Goal: Information Seeking & Learning: Learn about a topic

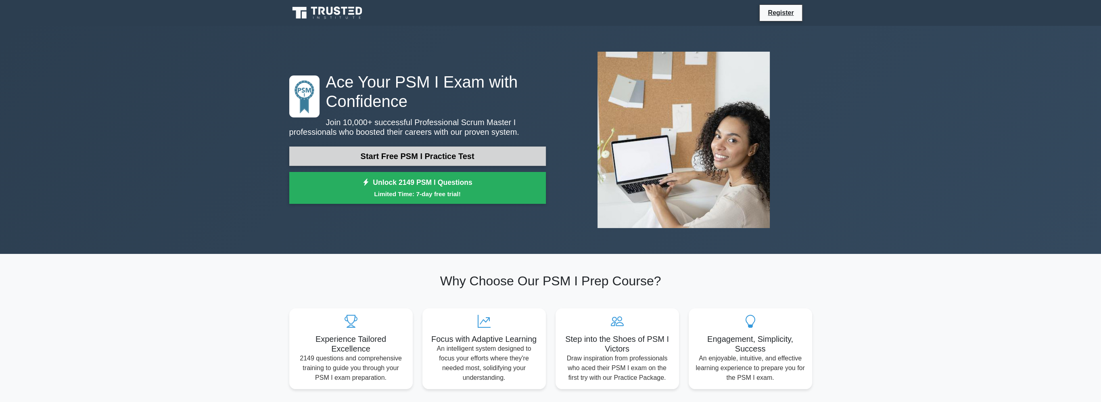
click at [370, 158] on link "Start Free PSM I Practice Test" at bounding box center [417, 155] width 256 height 19
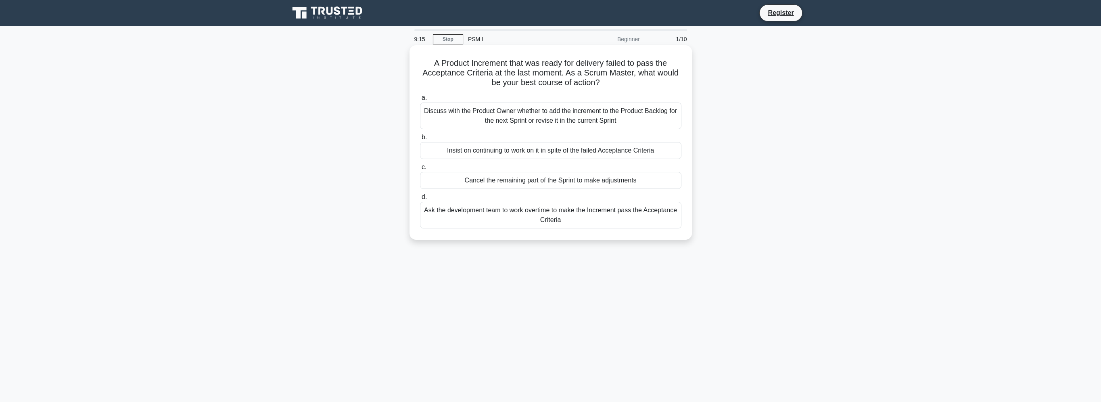
click at [527, 122] on div "Discuss with the Product Owner whether to add the increment to the Product Back…" at bounding box center [550, 115] width 261 height 27
click at [420, 100] on input "a. Discuss with the Product Owner whether to add the increment to the Product B…" at bounding box center [420, 97] width 0 height 5
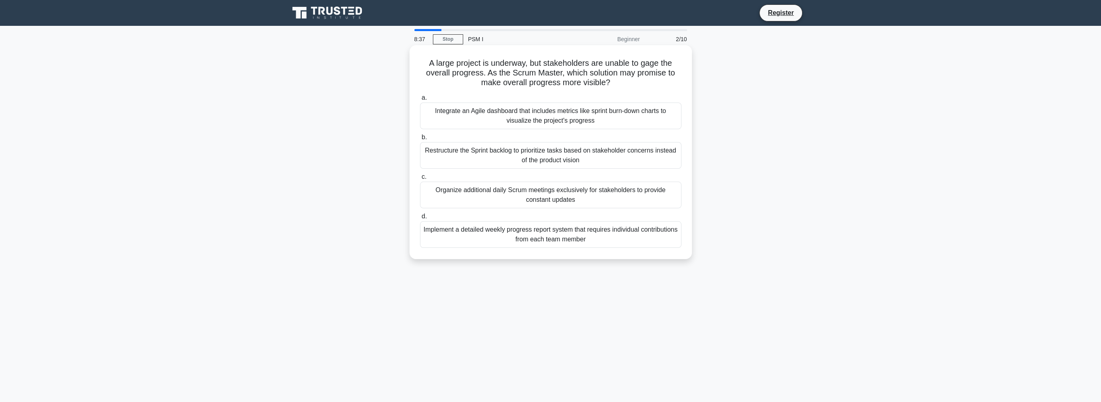
click at [538, 125] on div "Integrate an Agile dashboard that includes metrics like sprint burn-down charts…" at bounding box center [550, 115] width 261 height 27
click at [420, 100] on input "a. Integrate an Agile dashboard that includes metrics like sprint burn-down cha…" at bounding box center [420, 97] width 0 height 5
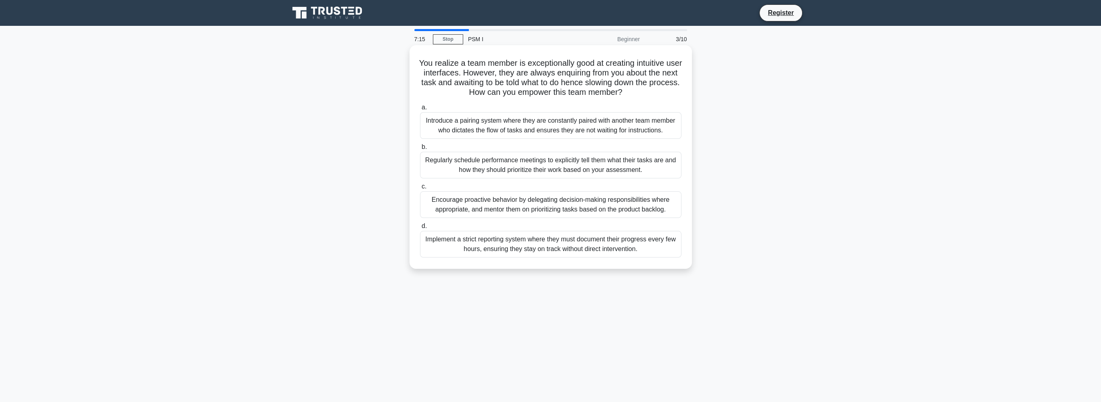
click at [603, 200] on div "Encourage proactive behavior by delegating decision-making responsibilities whe…" at bounding box center [550, 204] width 261 height 27
click at [420, 189] on input "c. Encourage proactive behavior by delegating decision-making responsibilities …" at bounding box center [420, 186] width 0 height 5
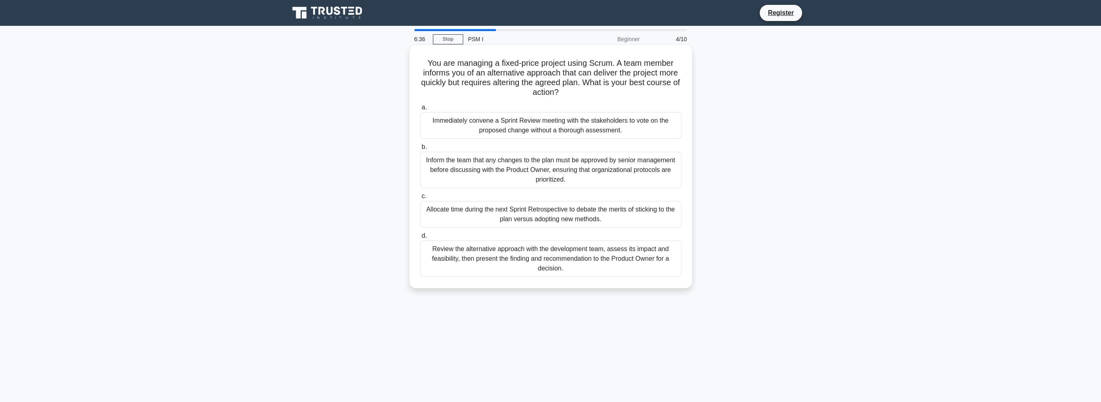
click at [565, 219] on div "Allocate time during the next Sprint Retrospective to debate the merits of stic…" at bounding box center [550, 214] width 261 height 27
click at [420, 199] on input "c. Allocate time during the next Sprint Retrospective to debate the merits of s…" at bounding box center [420, 196] width 0 height 5
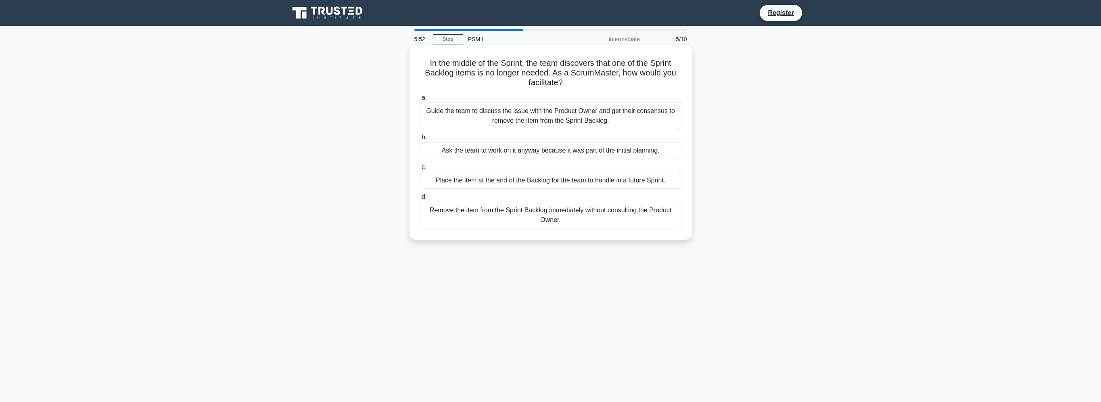
click at [554, 119] on div "Guide the team to discuss the issue with the Product Owner and get their consen…" at bounding box center [550, 115] width 261 height 27
click at [420, 100] on input "a. Guide the team to discuss the issue with the Product Owner and get their con…" at bounding box center [420, 97] width 0 height 5
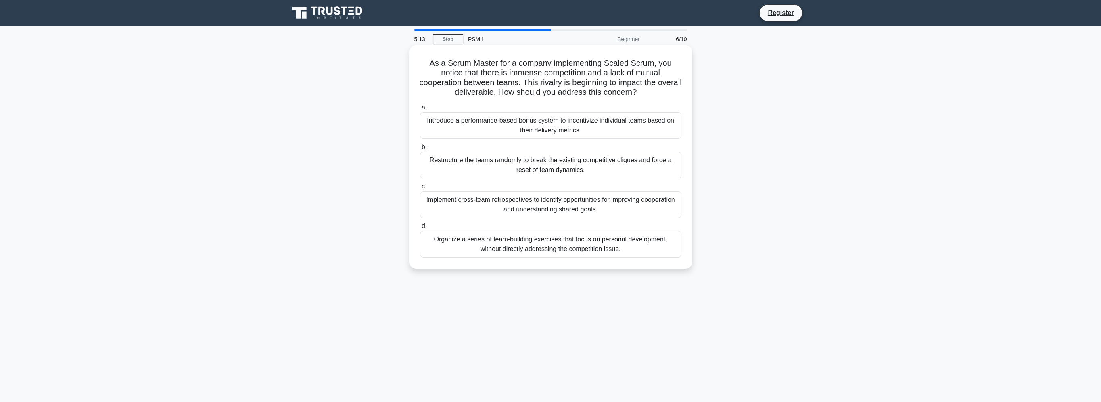
click at [548, 208] on div "Implement cross-team retrospectives to identify opportunities for improving coo…" at bounding box center [550, 204] width 261 height 27
click at [420, 189] on input "c. Implement cross-team retrospectives to identify opportunities for improving …" at bounding box center [420, 186] width 0 height 5
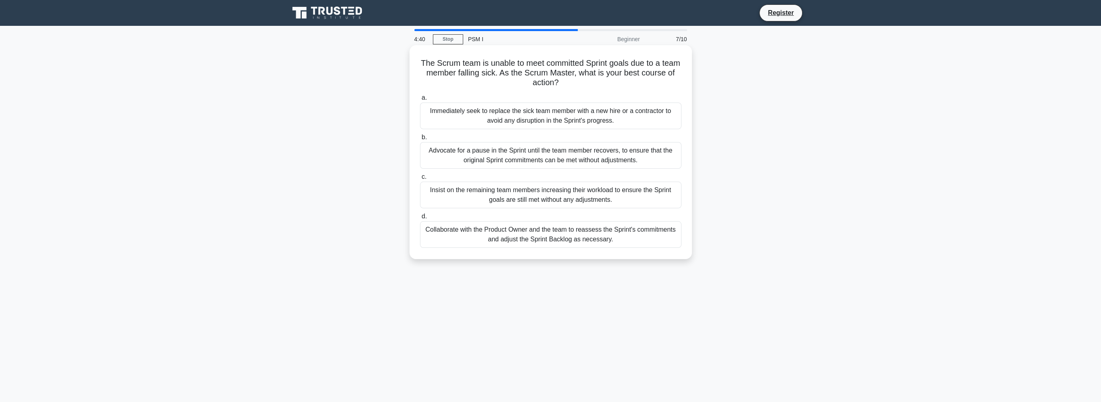
click at [599, 233] on div "Collaborate with the Product Owner and the team to reassess the Sprint's commit…" at bounding box center [550, 234] width 261 height 27
click at [420, 219] on input "d. Collaborate with the Product Owner and the team to reassess the Sprint's com…" at bounding box center [420, 216] width 0 height 5
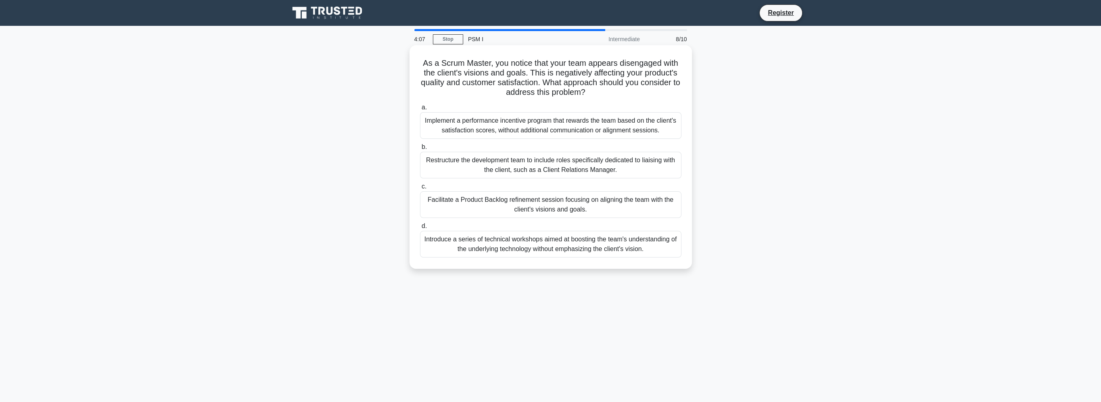
click at [553, 208] on div "Facilitate a Product Backlog refinement session focusing on aligning the team w…" at bounding box center [550, 204] width 261 height 27
click at [420, 189] on input "c. Facilitate a Product Backlog refinement session focusing on aligning the tea…" at bounding box center [420, 186] width 0 height 5
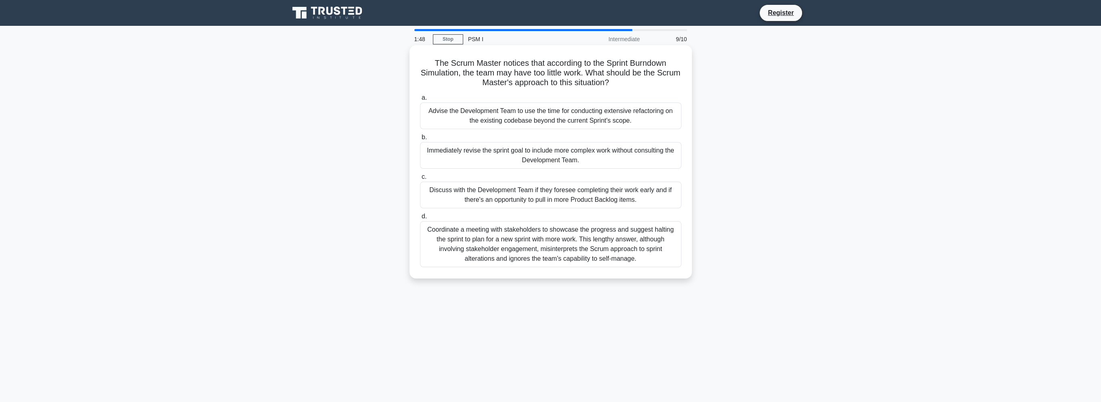
click at [534, 117] on div "Advise the Development Team to use the time for conducting extensive refactorin…" at bounding box center [550, 115] width 261 height 27
click at [420, 100] on input "a. Advise the Development Team to use the time for conducting extensive refacto…" at bounding box center [420, 97] width 0 height 5
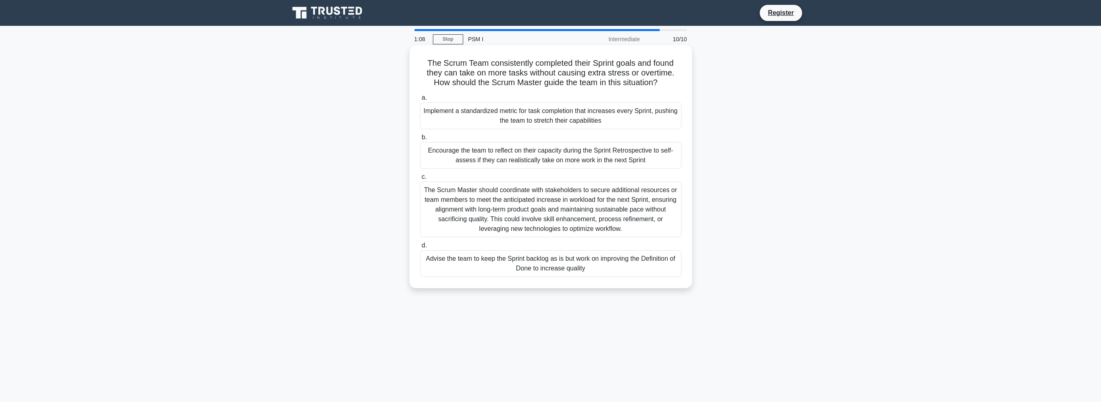
click at [544, 157] on div "Encourage the team to reflect on their capacity during the Sprint Retrospective…" at bounding box center [550, 155] width 261 height 27
click at [420, 140] on input "b. Encourage the team to reflect on their capacity during the Sprint Retrospect…" at bounding box center [420, 137] width 0 height 5
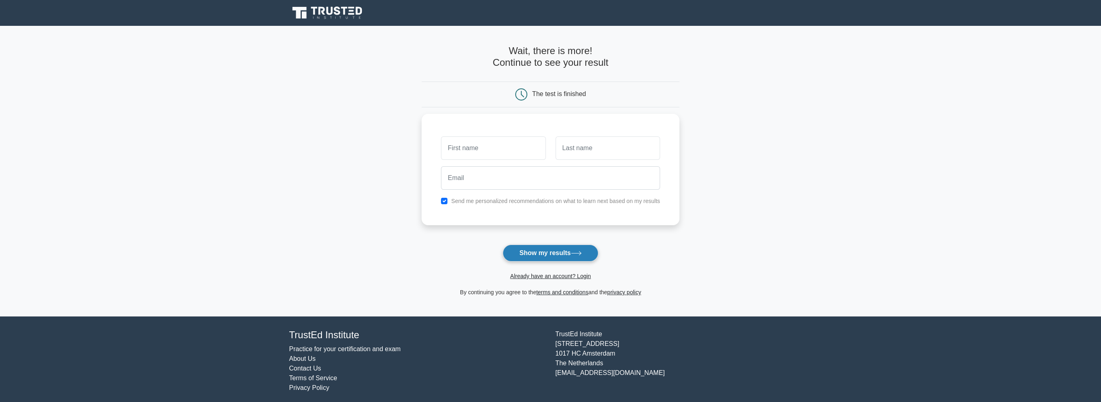
click at [535, 254] on button "Show my results" at bounding box center [549, 252] width 95 height 17
click at [465, 145] on input "text" at bounding box center [493, 145] width 104 height 23
type input "[PERSON_NAME]"
click at [563, 148] on input "text" at bounding box center [607, 145] width 104 height 23
type input "Wterman"
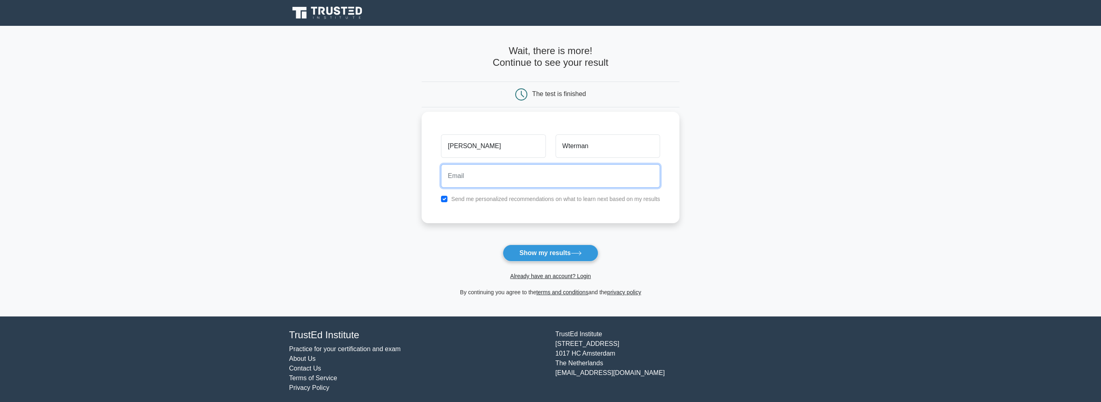
click at [484, 178] on input "email" at bounding box center [550, 175] width 219 height 23
type input "gilles.waterman@kyndryl.com"
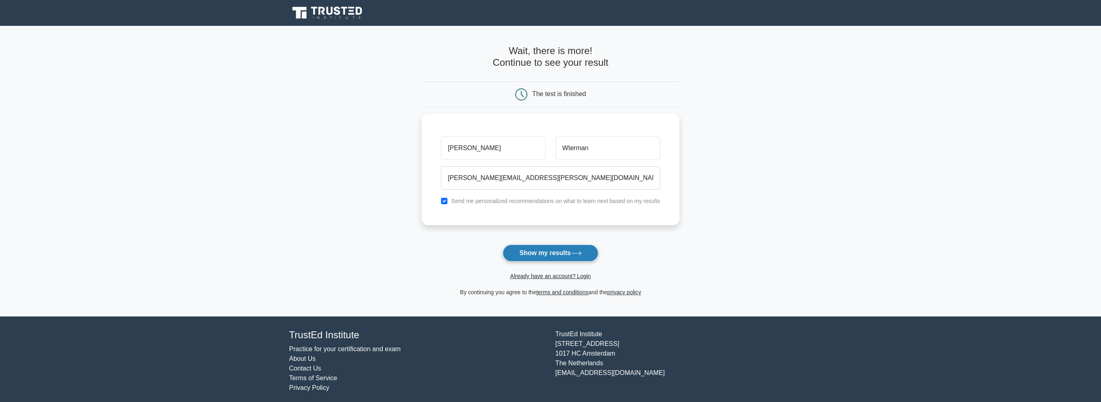
click at [557, 254] on button "Show my results" at bounding box center [549, 252] width 95 height 17
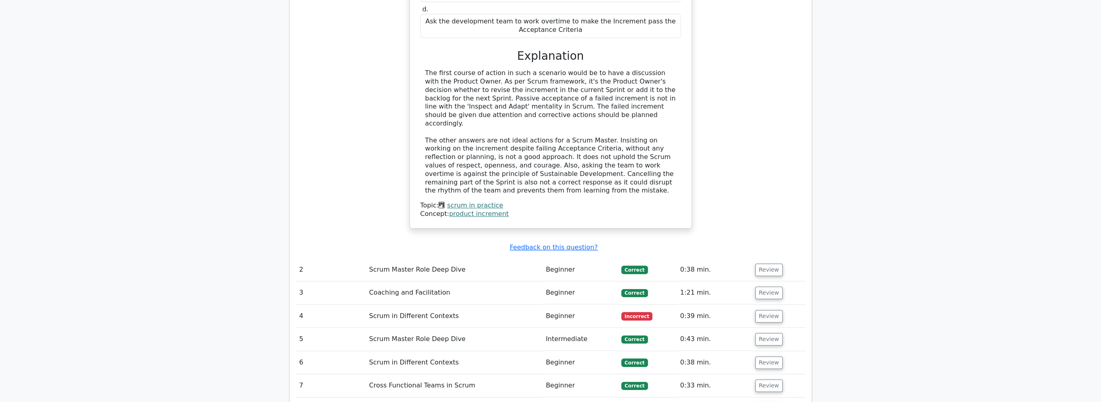
scroll to position [887, 0]
click at [759, 309] on button "Review" at bounding box center [768, 315] width 27 height 13
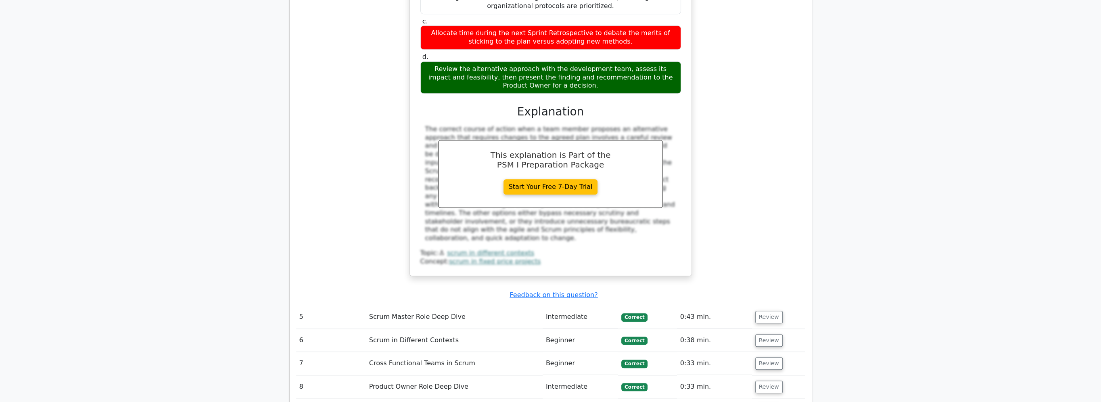
scroll to position [1412, 0]
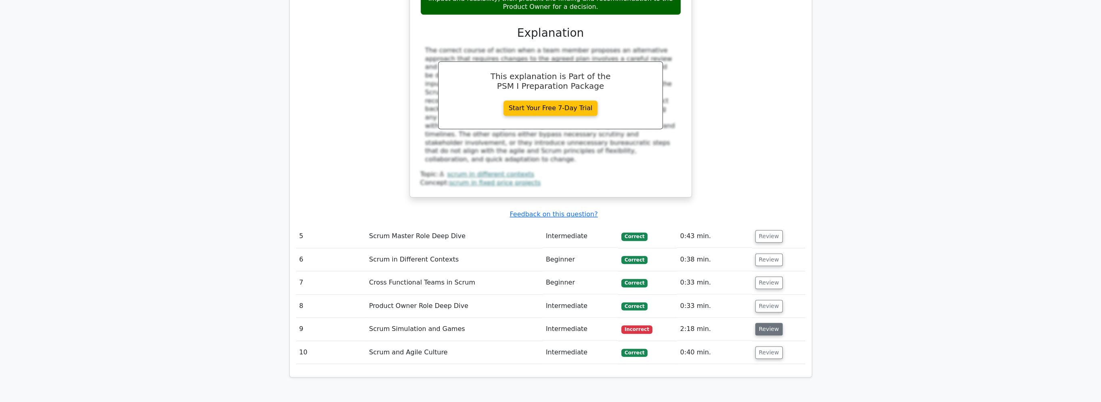
click at [759, 323] on button "Review" at bounding box center [768, 329] width 27 height 13
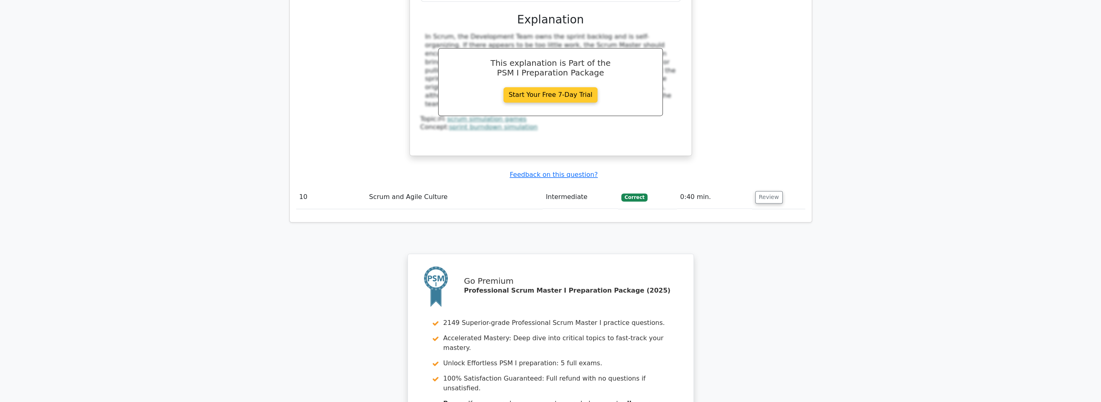
scroll to position [1946, 0]
